Goal: Task Accomplishment & Management: Use online tool/utility

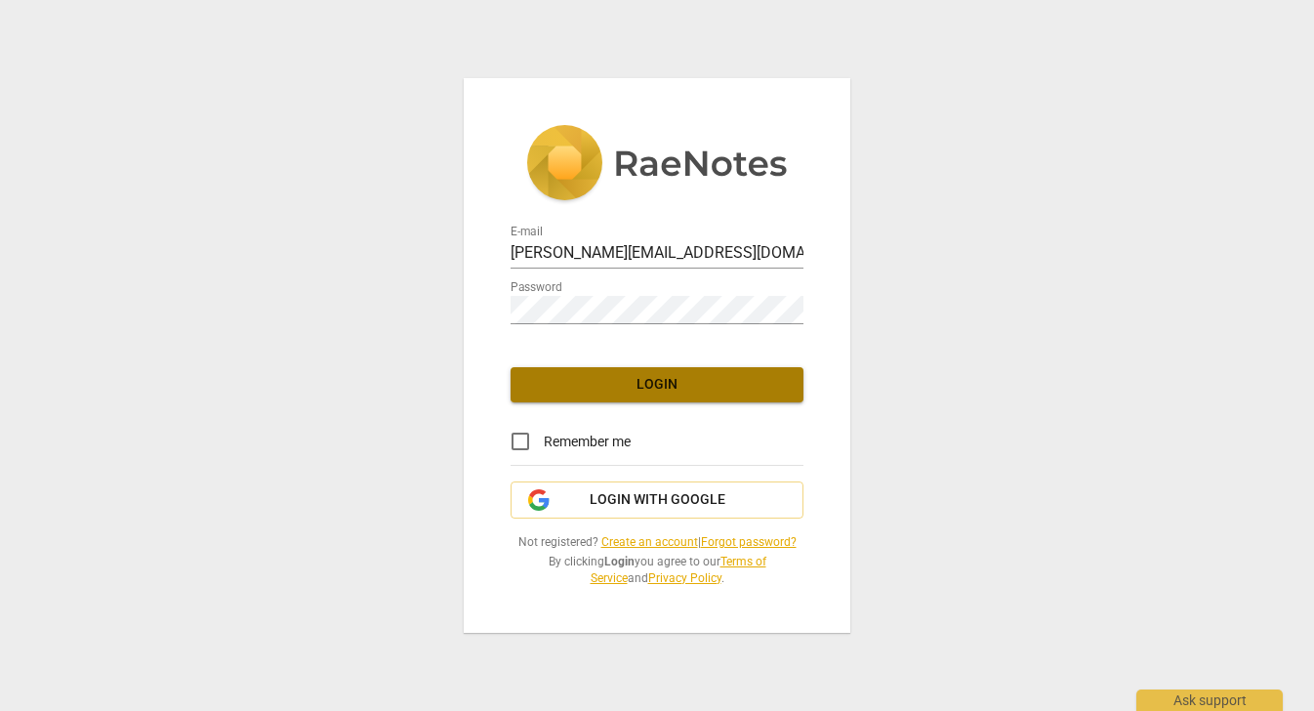
click at [660, 371] on button "Login" at bounding box center [656, 384] width 293 height 35
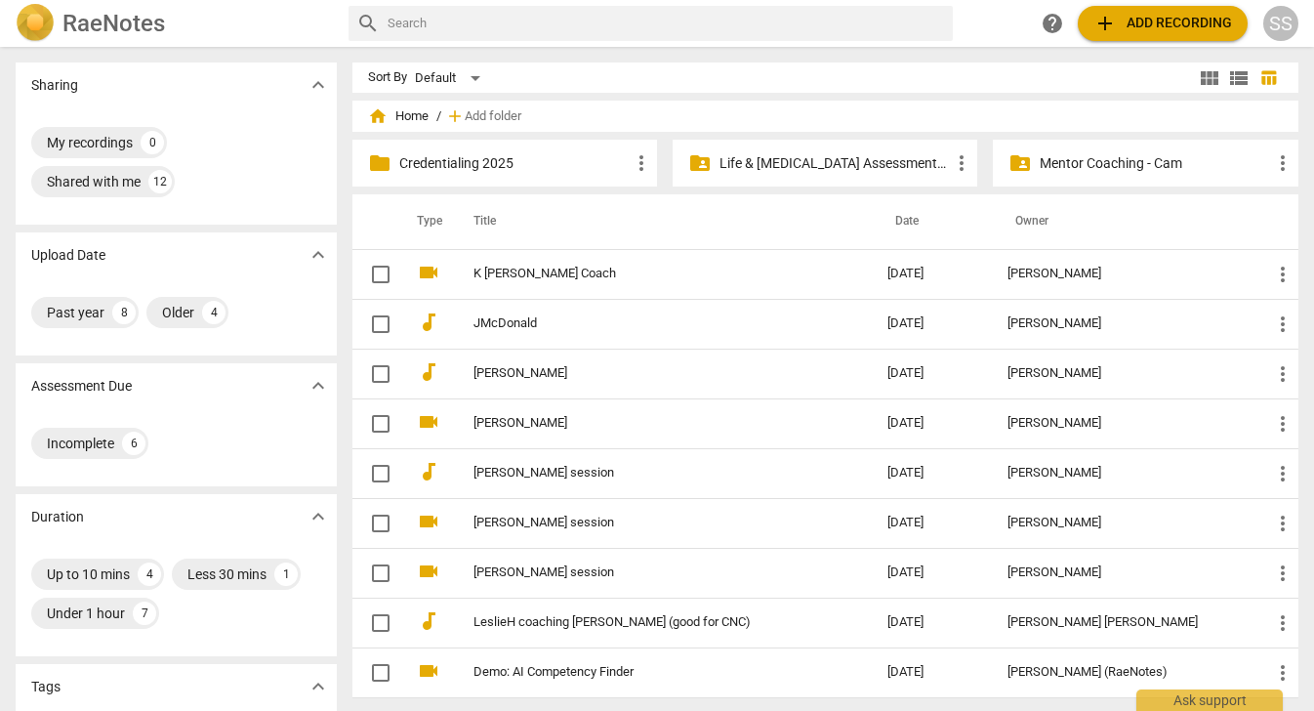
click at [1277, 23] on div "SS" at bounding box center [1280, 23] width 35 height 35
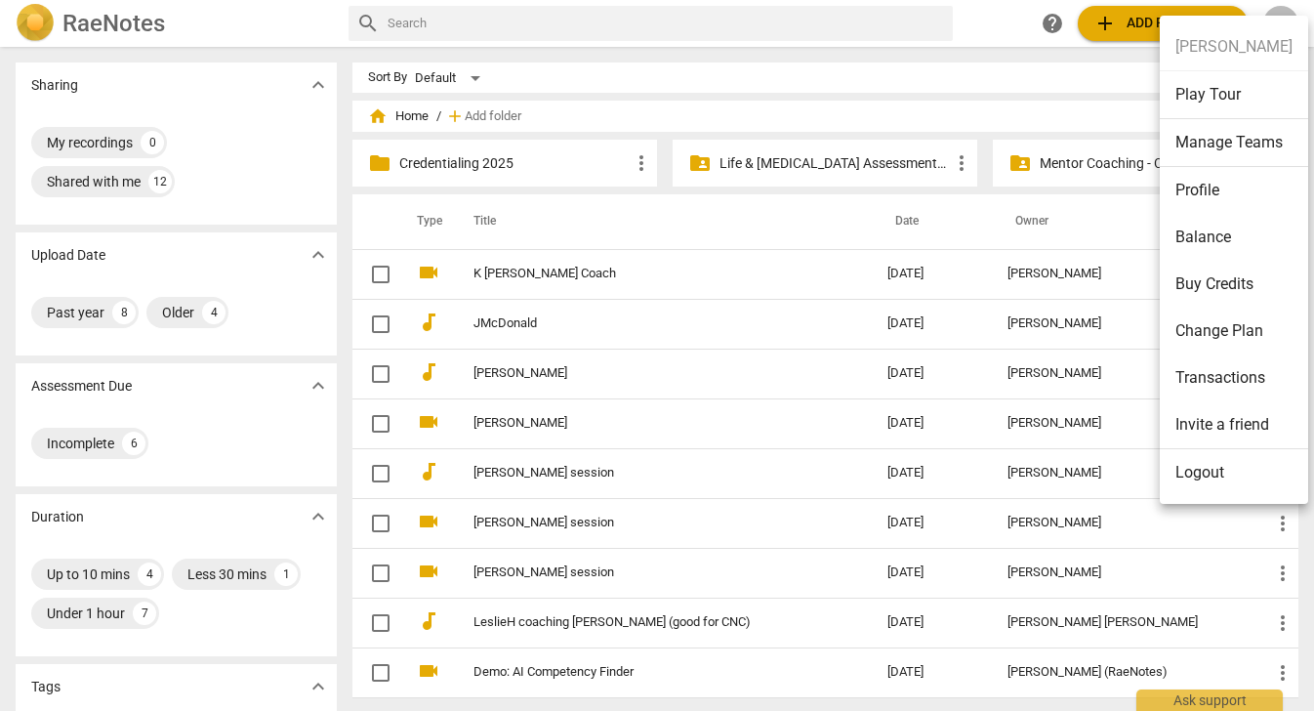
click at [1053, 78] on div at bounding box center [657, 355] width 1314 height 711
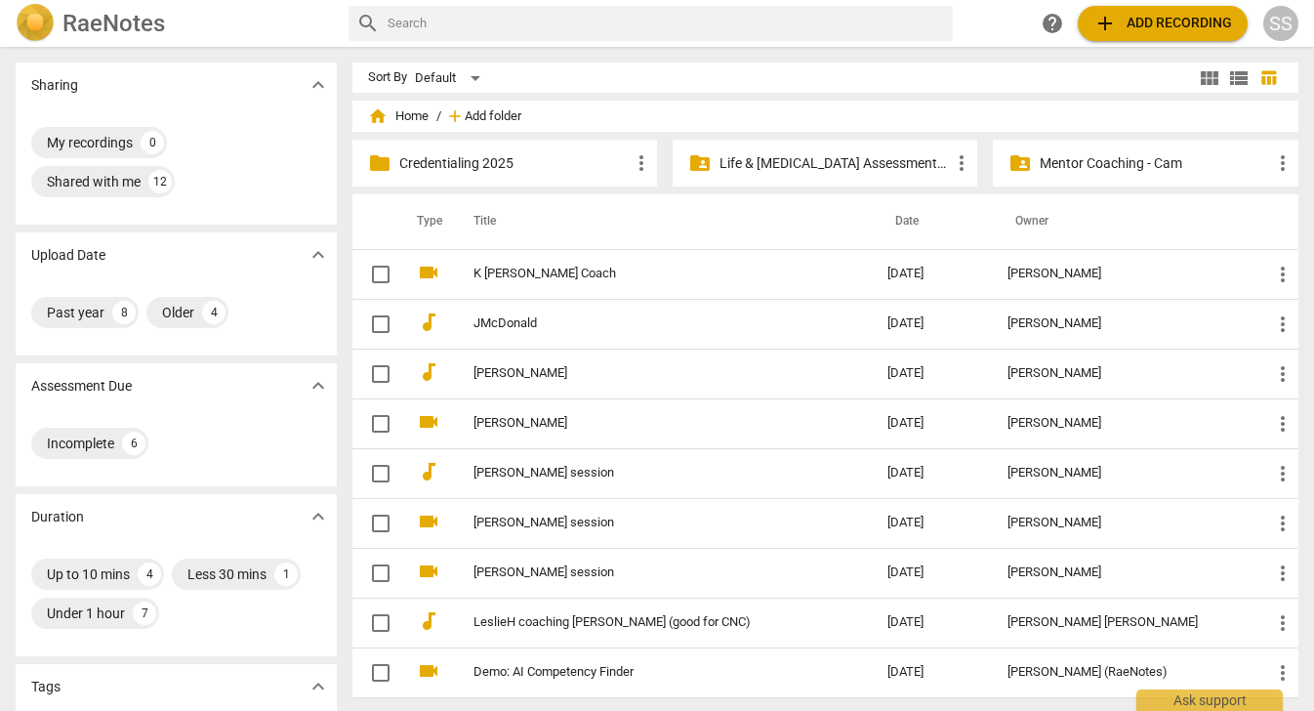
click at [494, 110] on span "Add folder" at bounding box center [493, 116] width 57 height 15
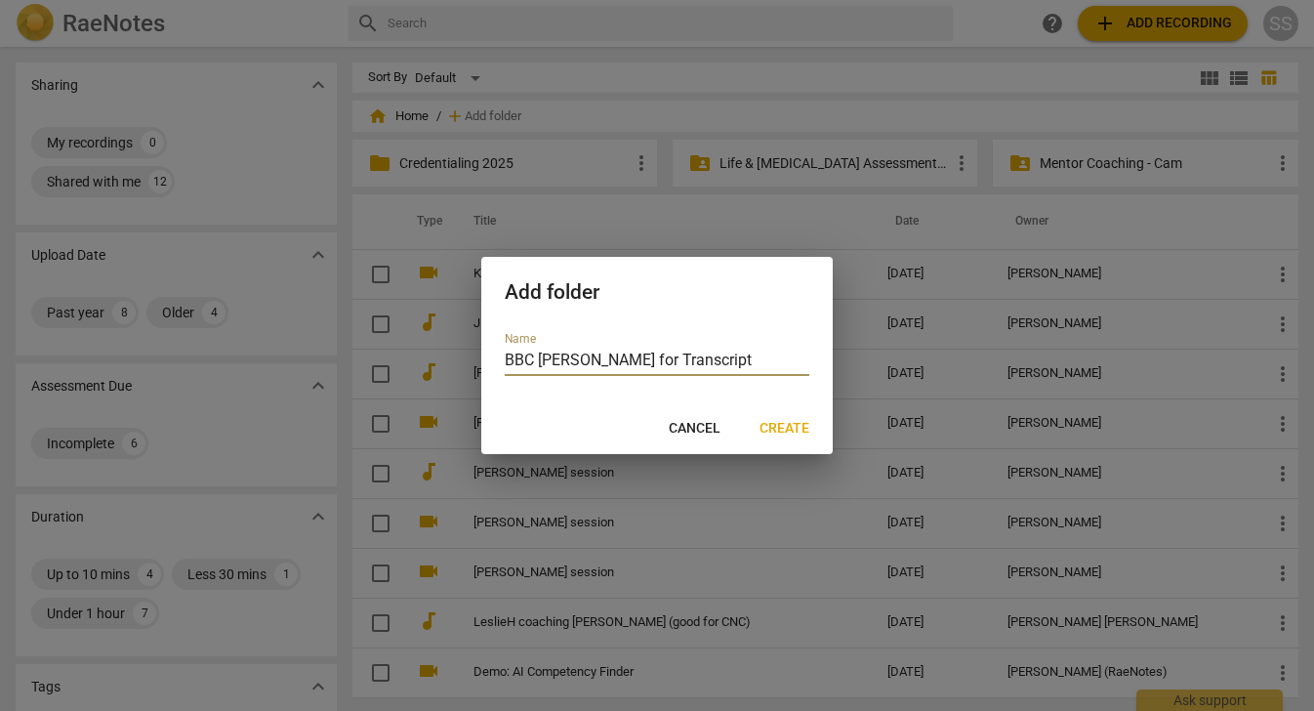
type input "BBC [PERSON_NAME] for Transcript"
click at [799, 425] on span "Create" at bounding box center [784, 429] width 50 height 20
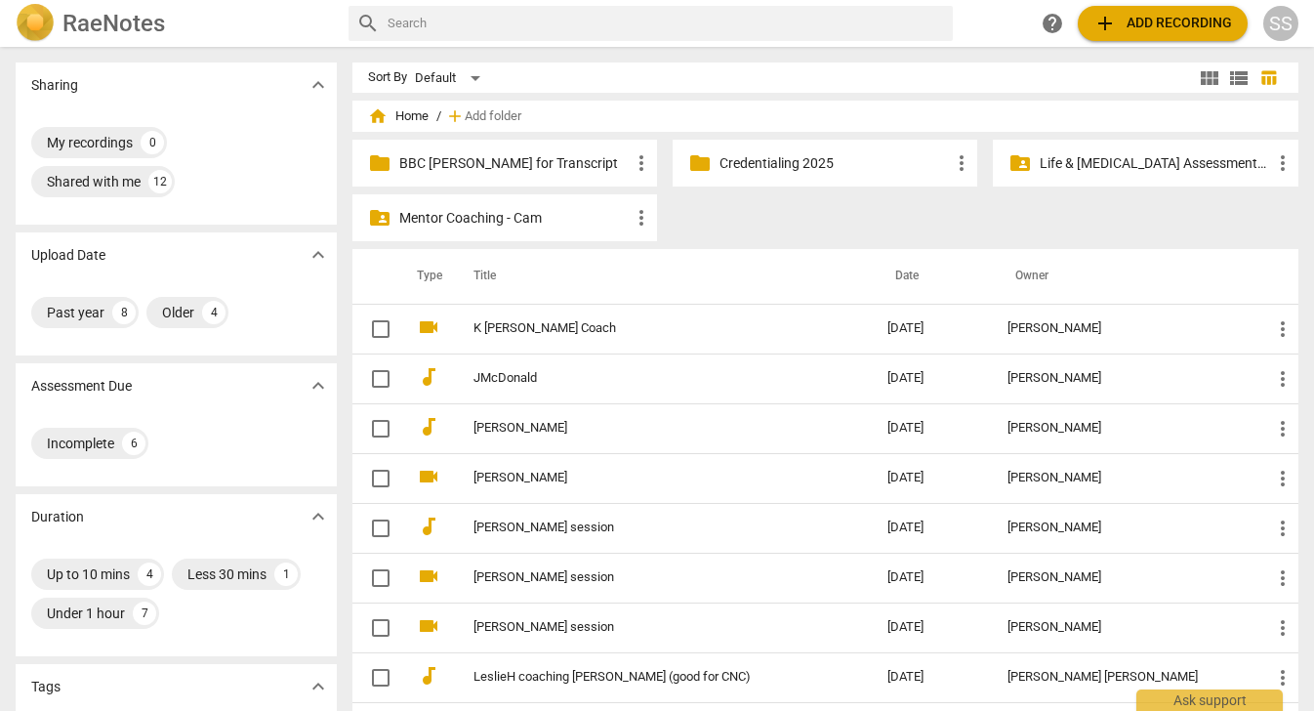
click at [477, 149] on div "folder BBC [PERSON_NAME] for Transcript more_vert" at bounding box center [504, 163] width 305 height 47
click at [472, 169] on p "BBC [PERSON_NAME] for Transcript" at bounding box center [514, 163] width 230 height 20
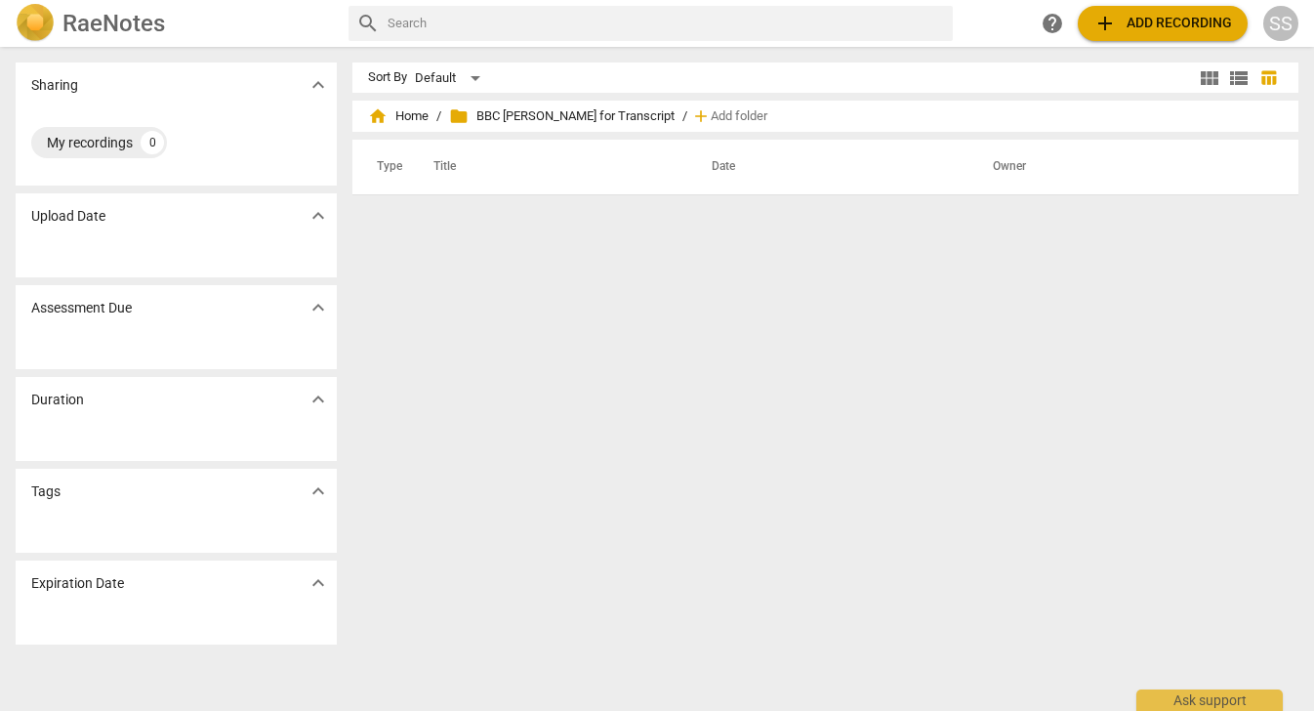
click at [516, 114] on span "folder BBC [PERSON_NAME] for Transcript" at bounding box center [561, 116] width 225 height 20
click at [1102, 20] on span "add" at bounding box center [1104, 23] width 23 height 23
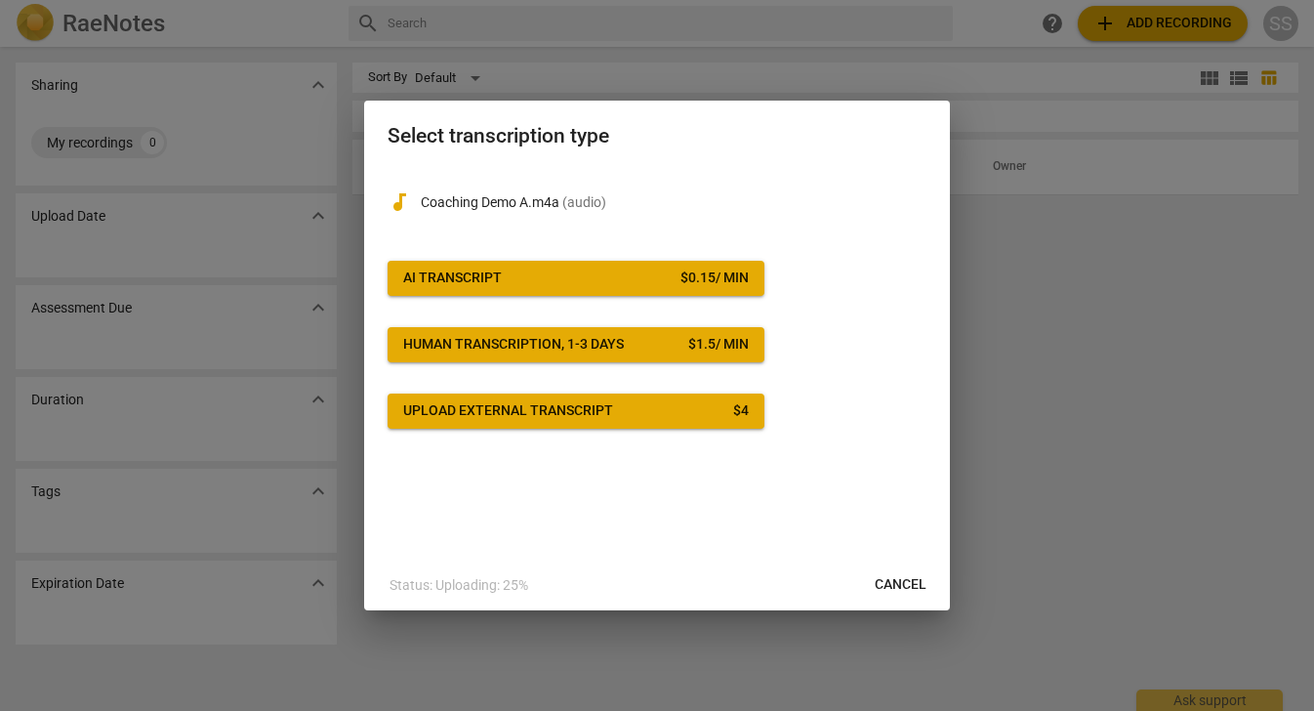
click at [555, 273] on span "AI Transcript $ 0.15 / min" at bounding box center [576, 278] width 346 height 20
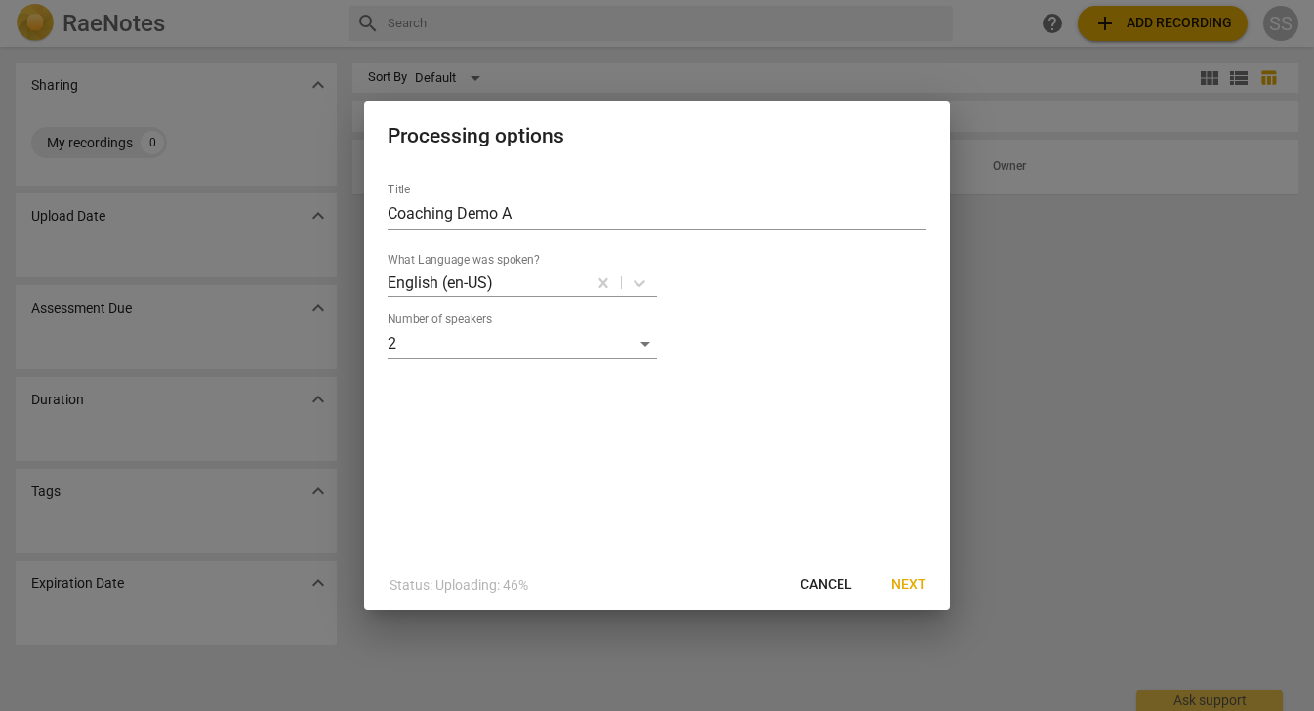
click at [904, 577] on span "Next" at bounding box center [908, 585] width 35 height 20
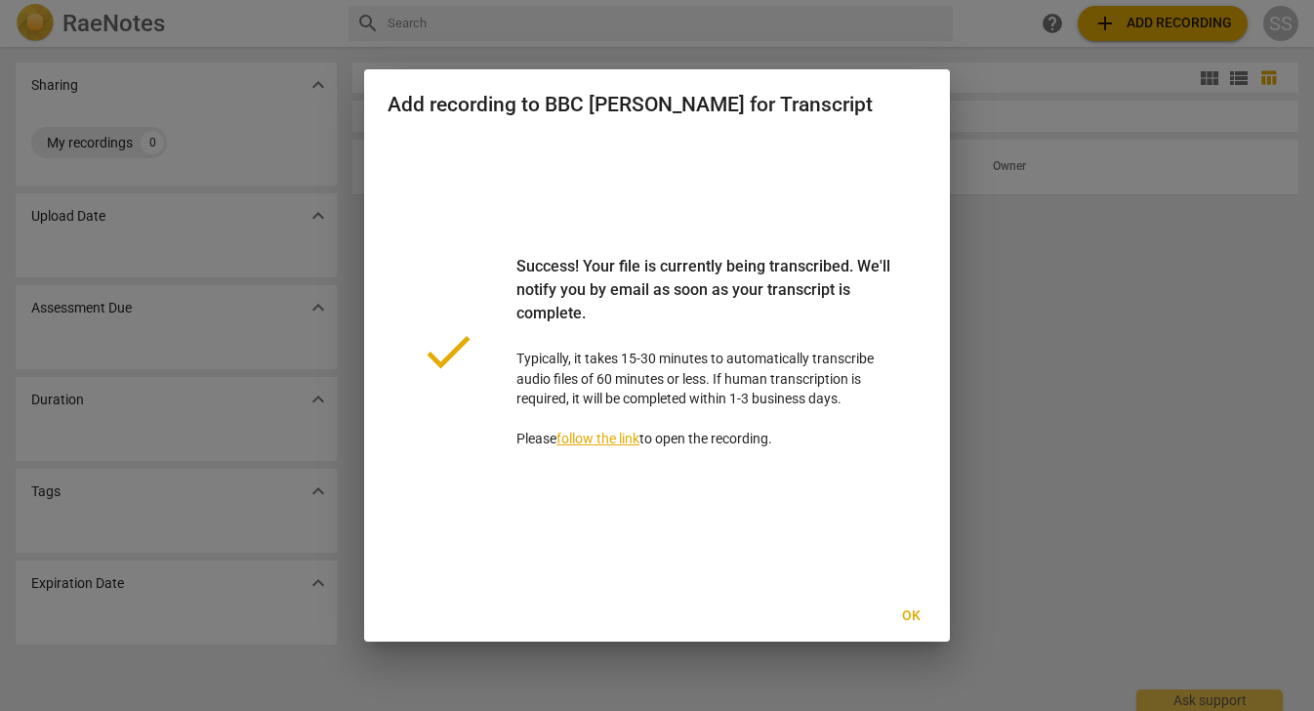
click at [918, 609] on span "Ok" at bounding box center [910, 616] width 31 height 20
